Goal: Navigation & Orientation: Understand site structure

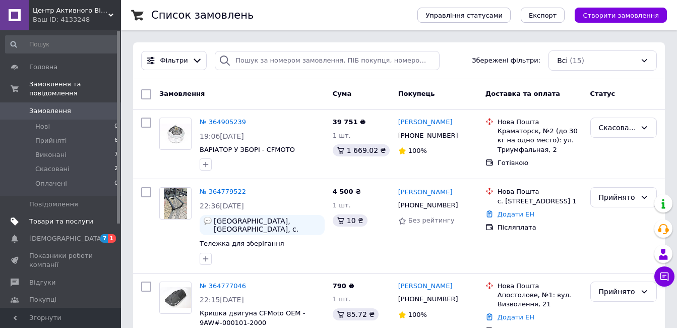
click at [51, 217] on span "Товари та послуги" at bounding box center [61, 221] width 64 height 9
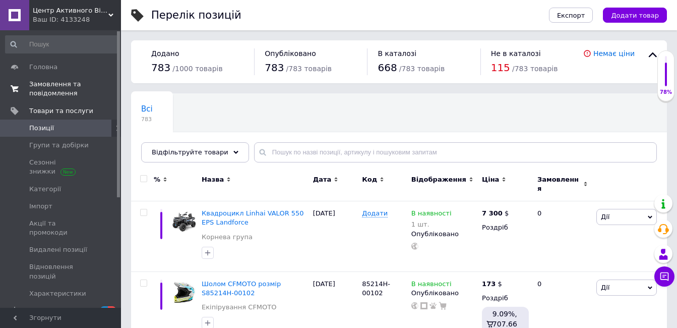
click at [52, 92] on span "Замовлення та повідомлення" at bounding box center [61, 89] width 64 height 18
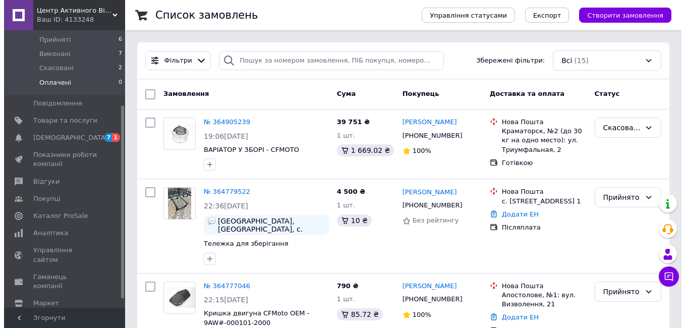
scroll to position [121, 0]
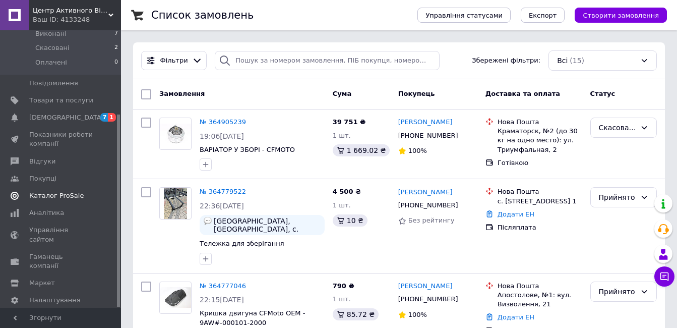
click at [55, 191] on span "Каталог ProSale" at bounding box center [56, 195] width 54 height 9
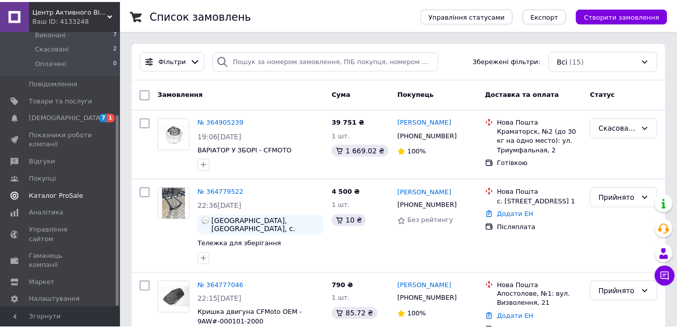
scroll to position [64, 0]
